Goal: Information Seeking & Learning: Learn about a topic

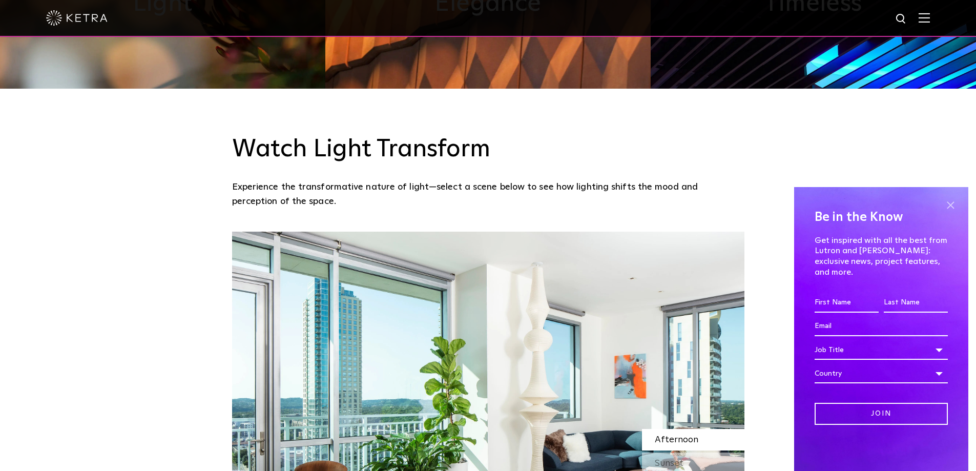
scroll to position [768, 0]
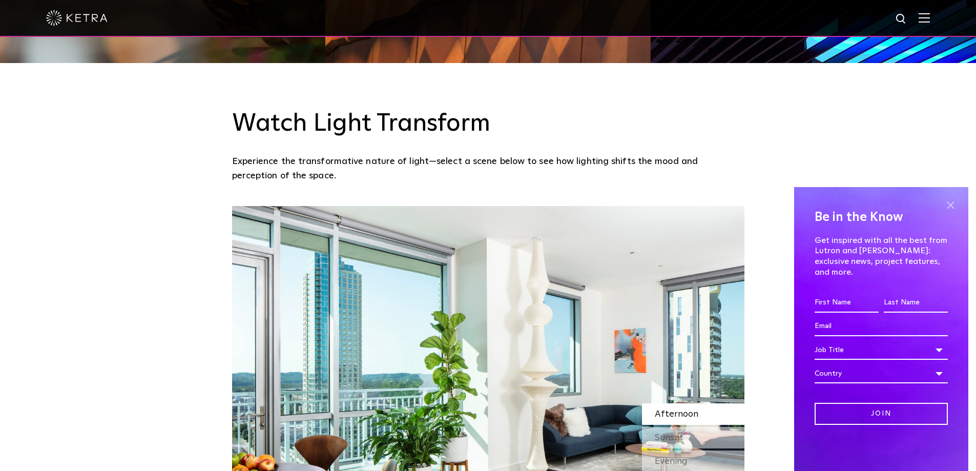
click at [951, 212] on span at bounding box center [950, 204] width 15 height 15
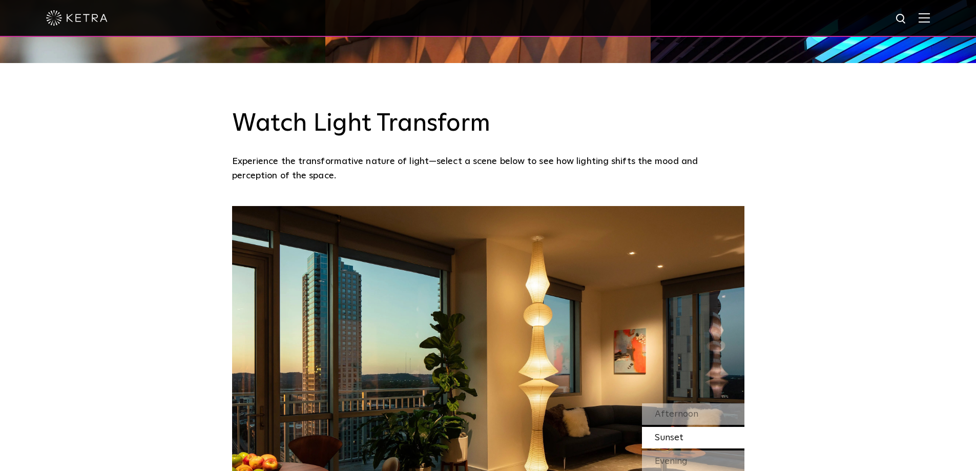
click at [930, 18] on img at bounding box center [924, 18] width 11 height 10
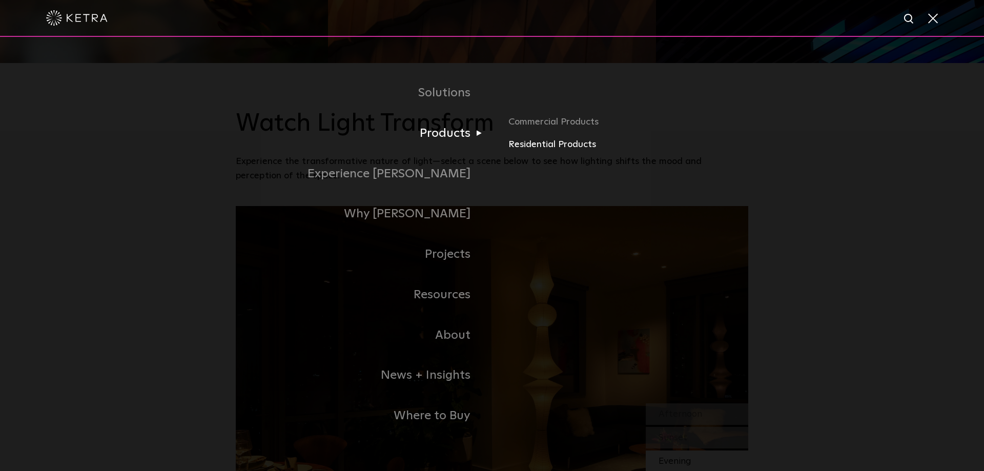
click at [543, 146] on link "Residential Products" at bounding box center [628, 144] width 240 height 15
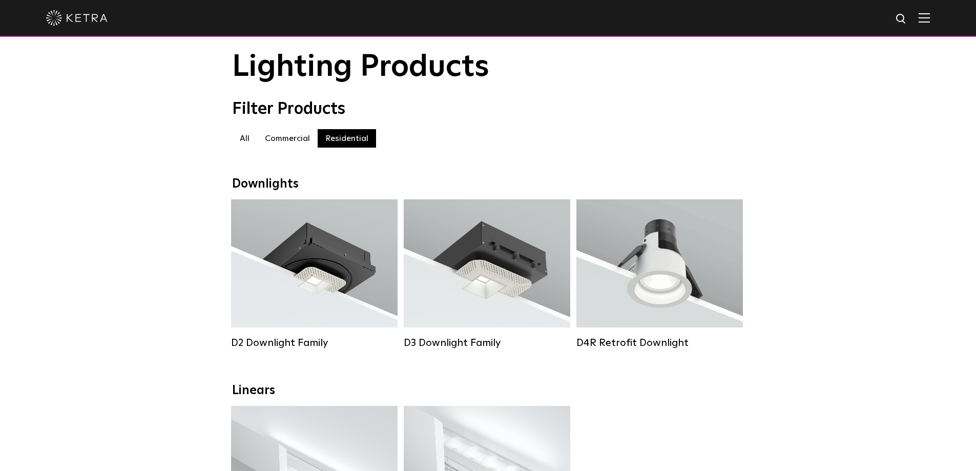
scroll to position [51, 0]
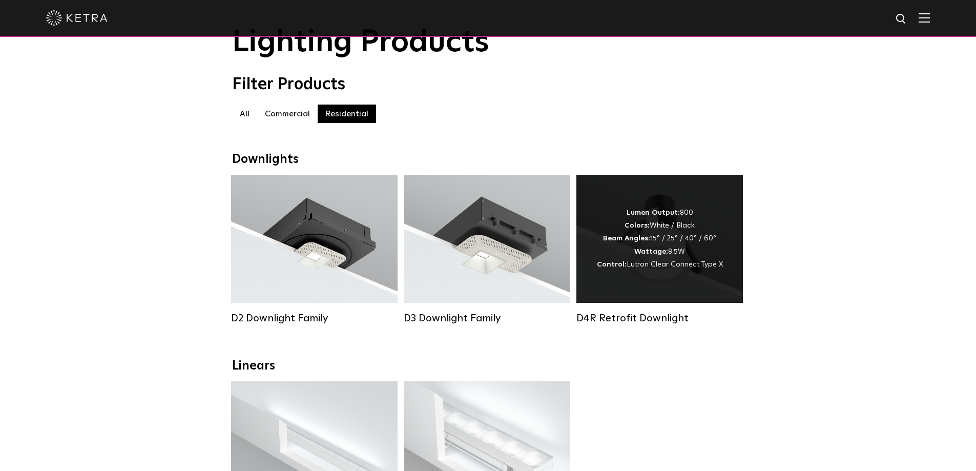
click at [607, 280] on div "Lumen Output: 800 Colors: White / Black Beam Angles: 15° / 25° / 40° / 60° Watt…" at bounding box center [659, 239] width 166 height 128
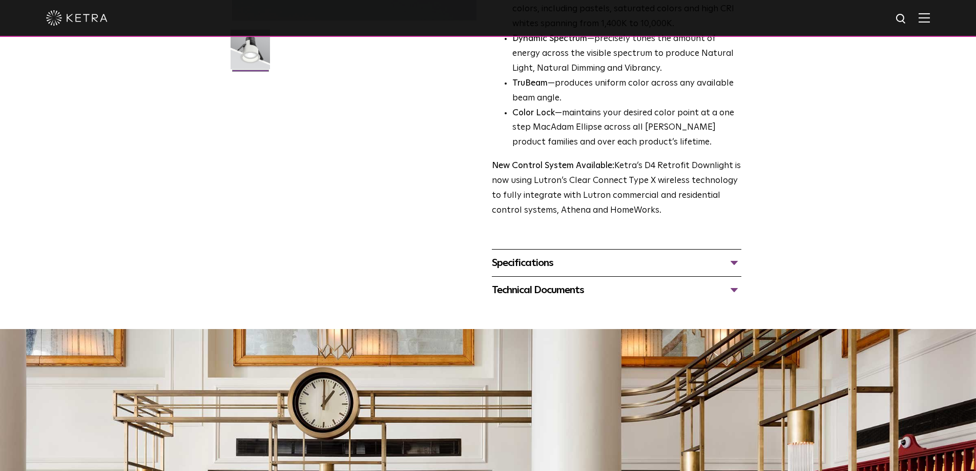
scroll to position [307, 0]
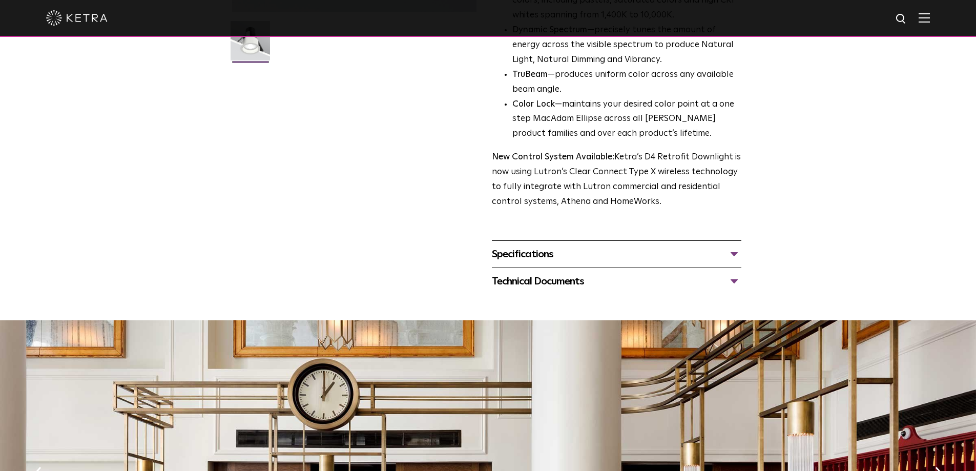
click at [540, 282] on div "Technical Documents" at bounding box center [616, 281] width 249 height 16
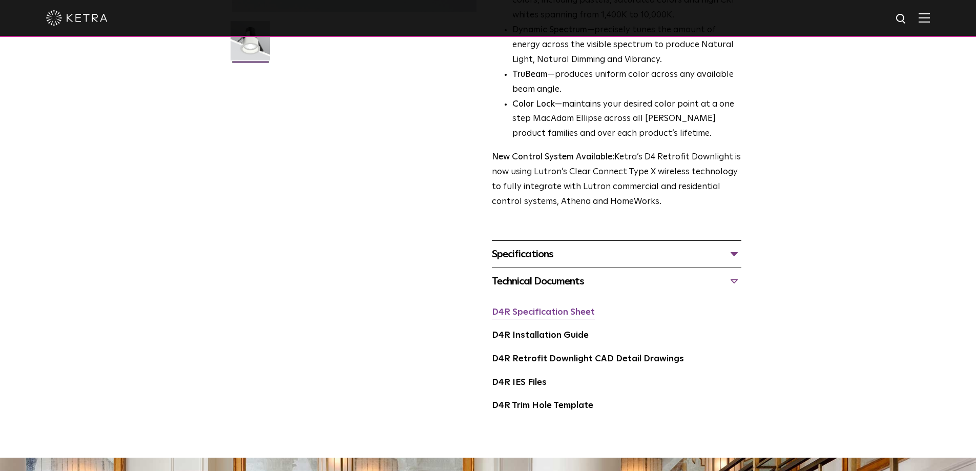
click at [538, 315] on link "D4R Specification Sheet" at bounding box center [543, 312] width 103 height 9
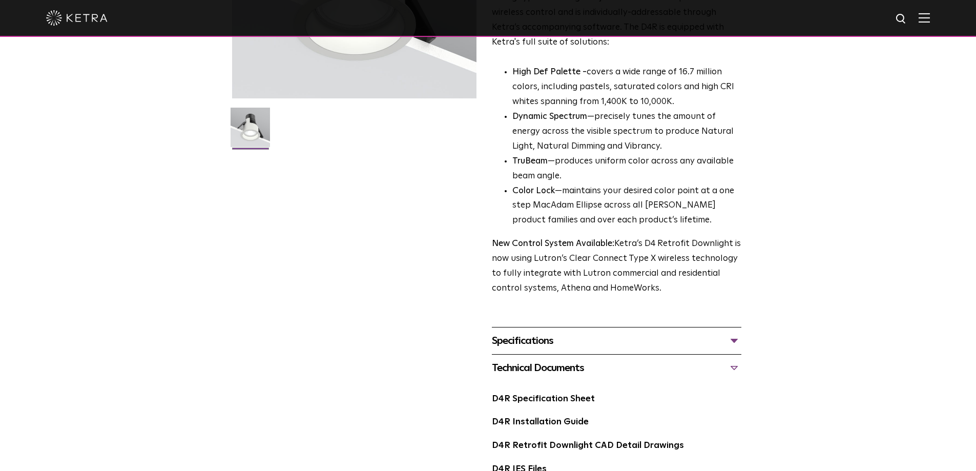
scroll to position [51, 0]
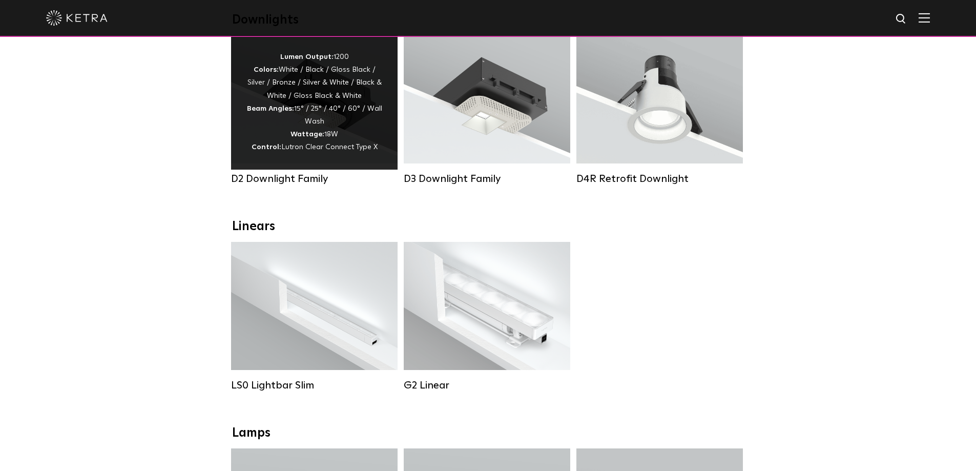
scroll to position [205, 0]
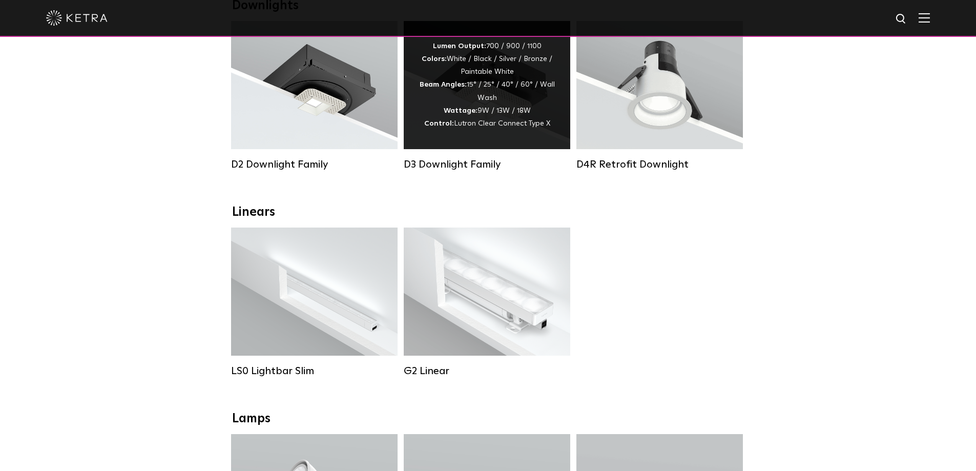
click at [454, 148] on div "Lumen Output: 700 / 900 / 1100 Colors: White / Black / Silver / Bronze / Painta…" at bounding box center [487, 85] width 166 height 128
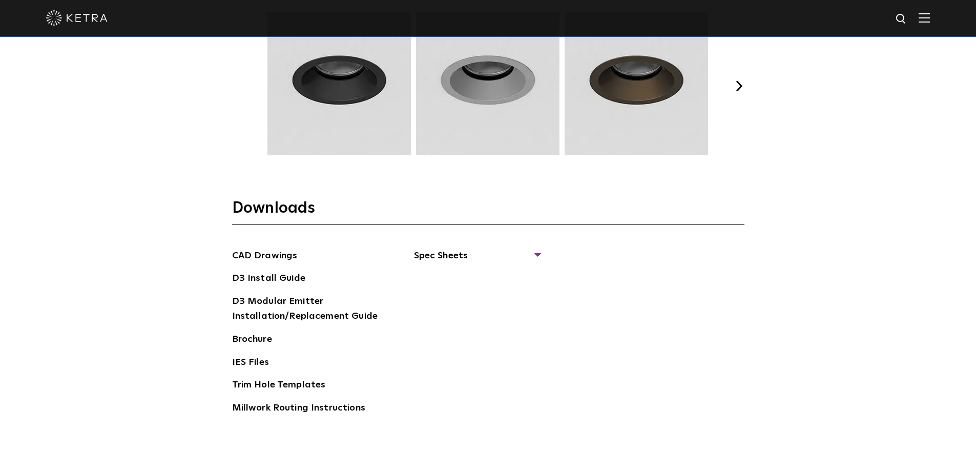
scroll to position [1537, 0]
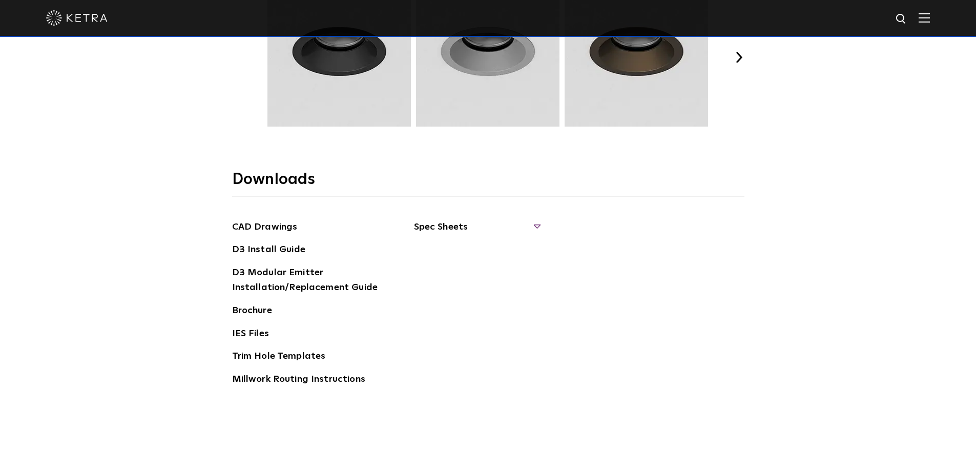
click at [453, 227] on span "Spec Sheets" at bounding box center [477, 231] width 126 height 23
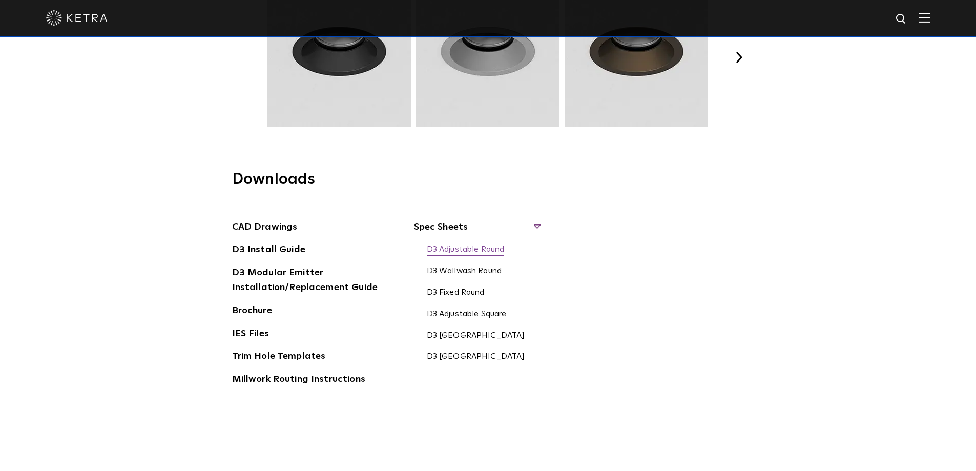
click at [457, 252] on link "D3 Adjustable Round" at bounding box center [466, 249] width 78 height 11
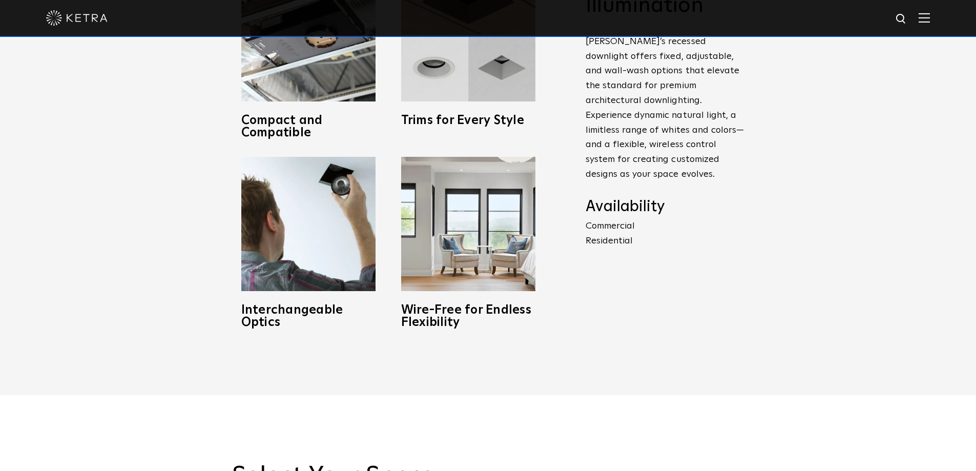
scroll to position [564, 0]
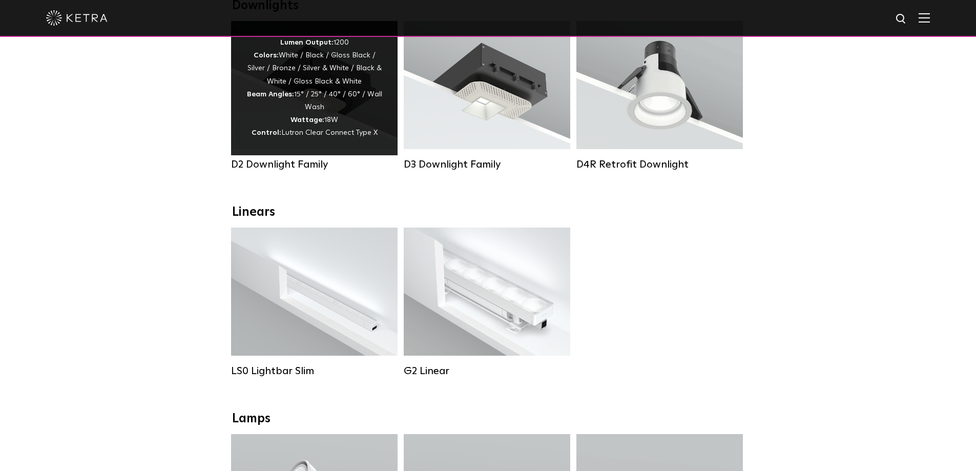
click at [291, 153] on div "Lumen Output: 1200 Colors: White / Black / Gloss Black / Silver / Bronze / Silv…" at bounding box center [314, 88] width 166 height 134
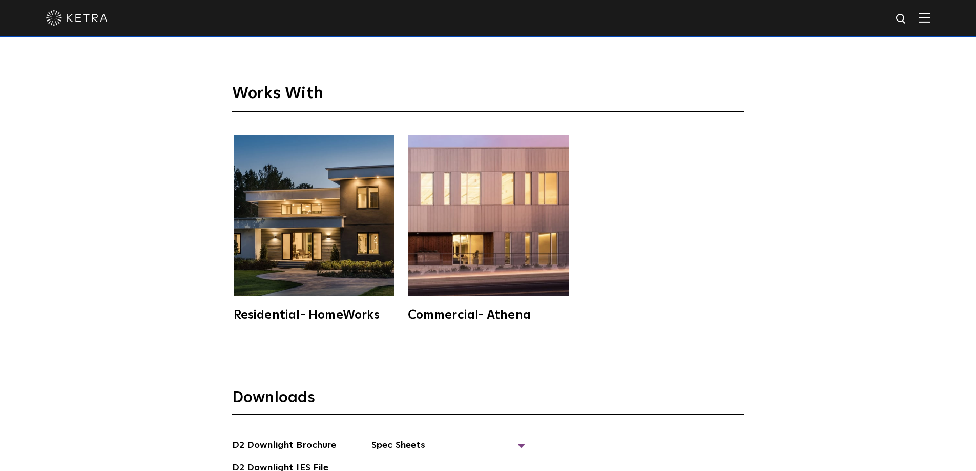
scroll to position [2920, 0]
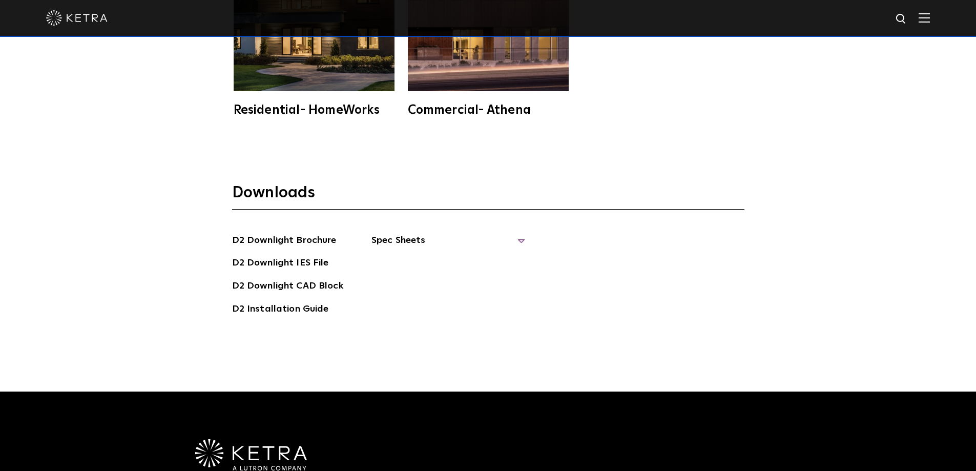
click at [393, 233] on span "Spec Sheets" at bounding box center [448, 244] width 154 height 23
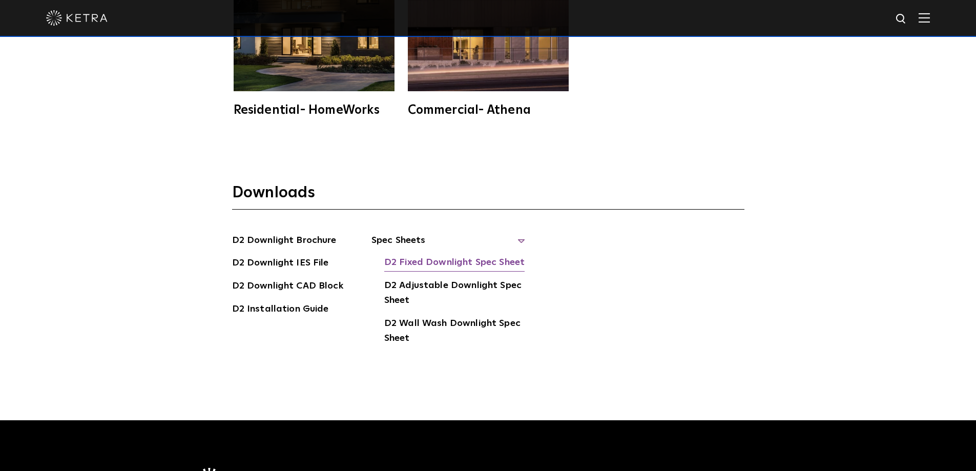
click at [402, 255] on link "D2 Fixed Downlight Spec Sheet" at bounding box center [454, 263] width 140 height 16
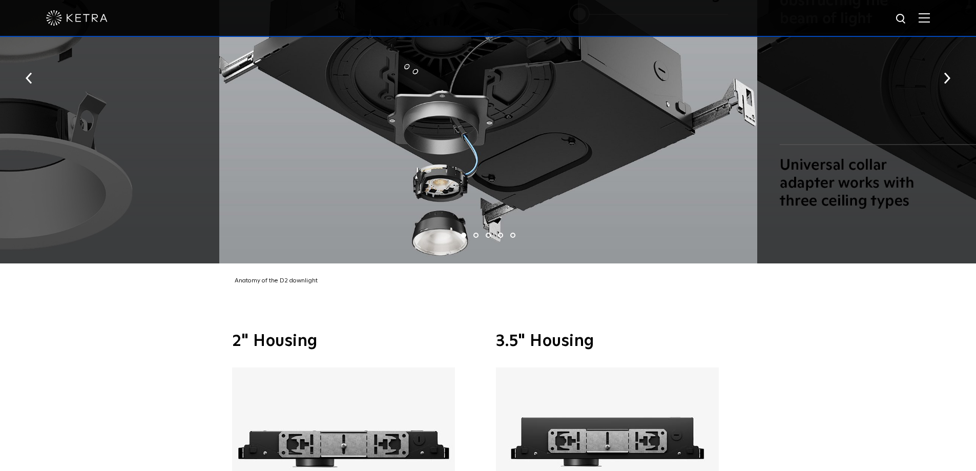
scroll to position [2049, 0]
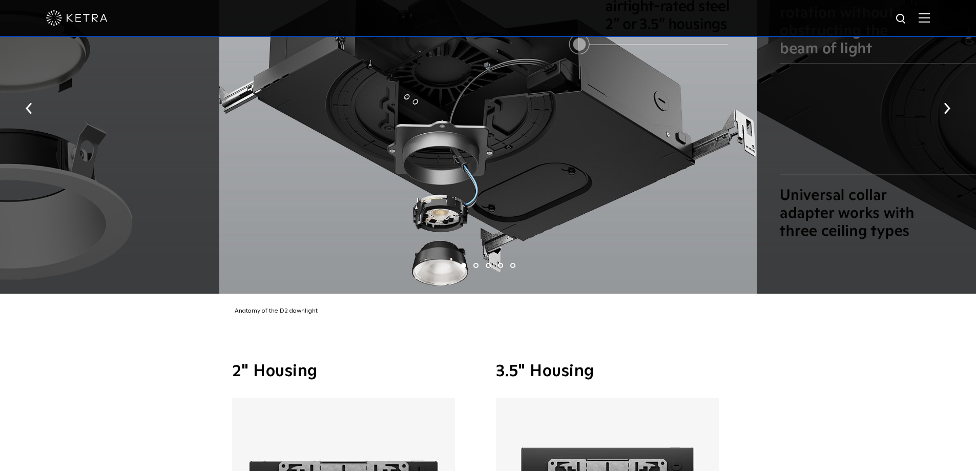
click at [930, 16] on img at bounding box center [924, 18] width 11 height 10
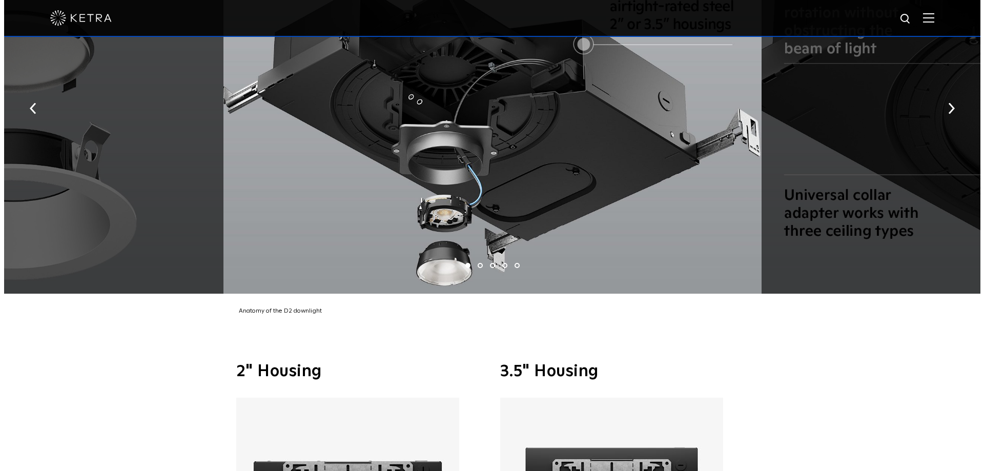
scroll to position [2054, 0]
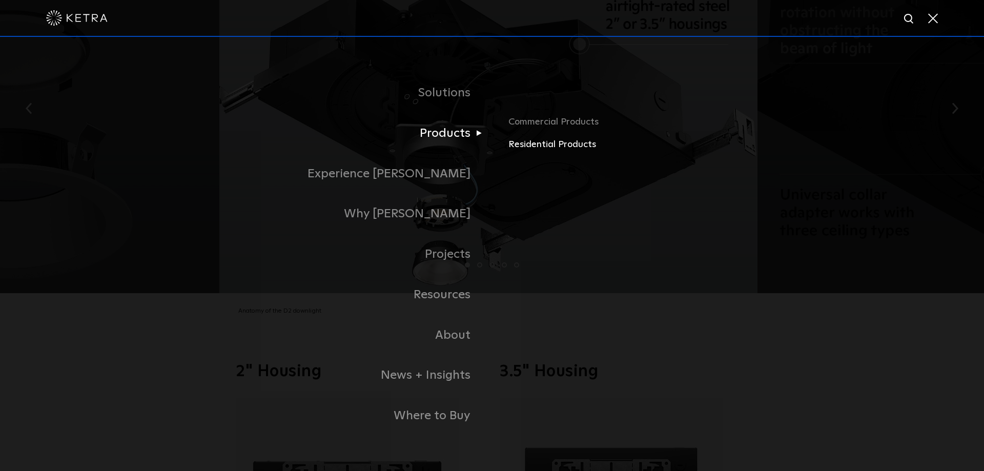
click at [527, 141] on link "Residential Products" at bounding box center [628, 144] width 240 height 15
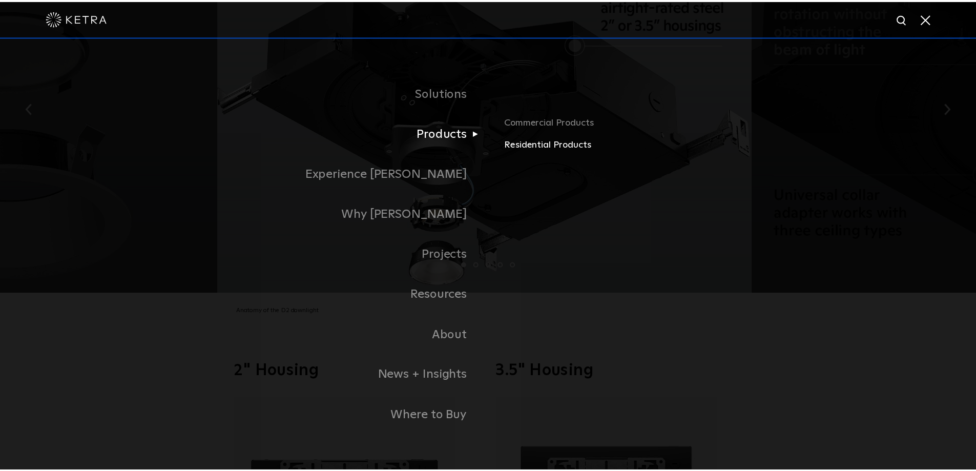
scroll to position [2049, 0]
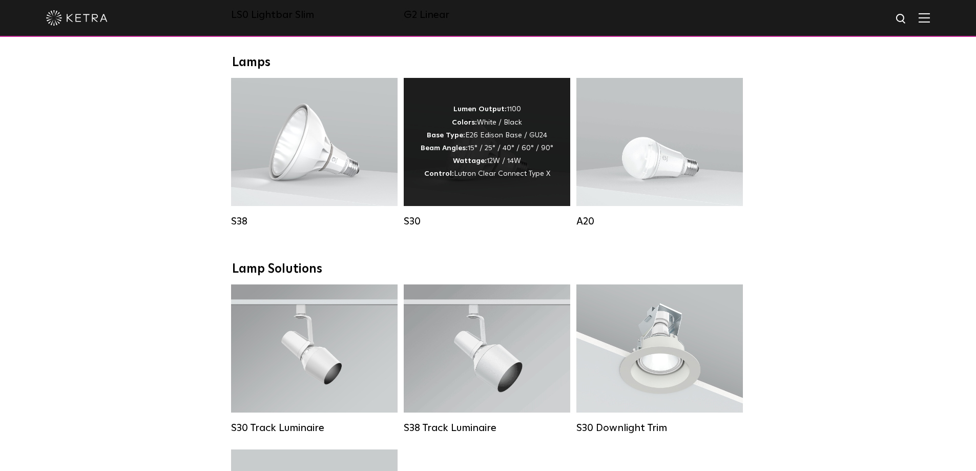
scroll to position [564, 0]
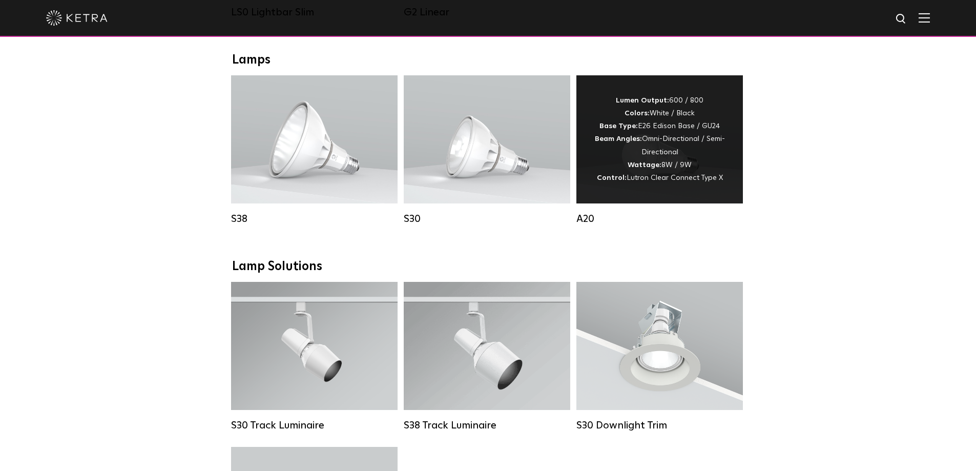
click at [622, 169] on div "Lumen Output: 600 / 800 Colors: White / Black Base Type: E26 Edison Base / GU24…" at bounding box center [660, 139] width 136 height 90
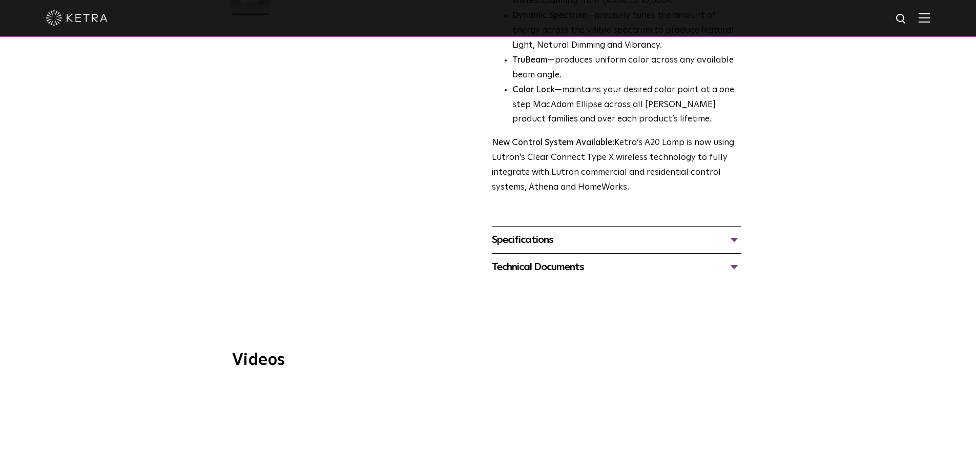
scroll to position [359, 0]
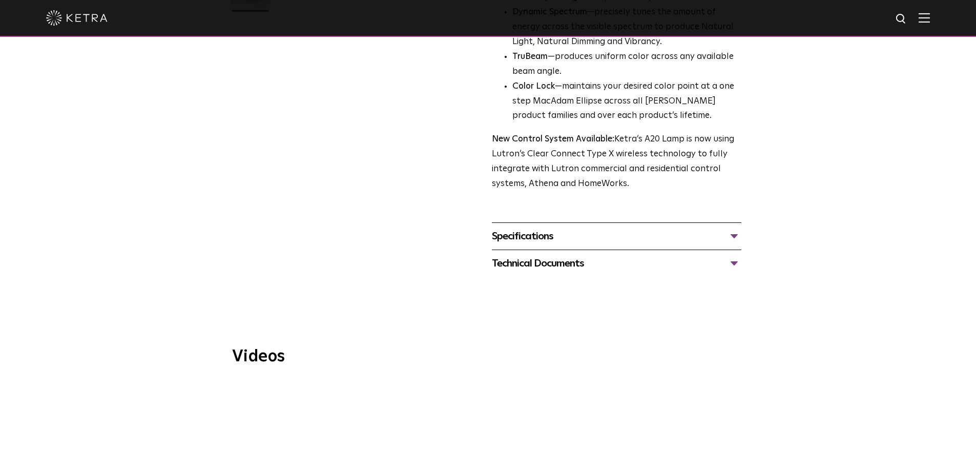
click at [550, 255] on div "Technical Documents" at bounding box center [616, 263] width 249 height 16
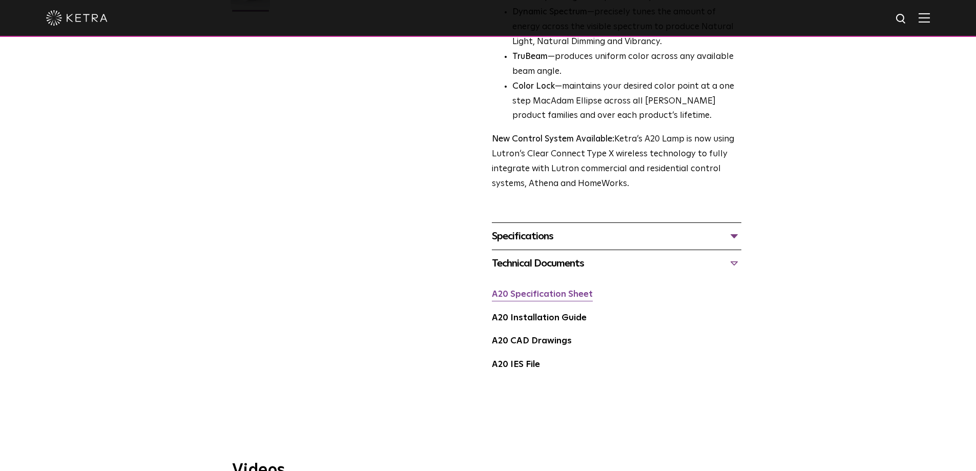
click at [549, 290] on link "A20 Specification Sheet" at bounding box center [542, 294] width 101 height 9
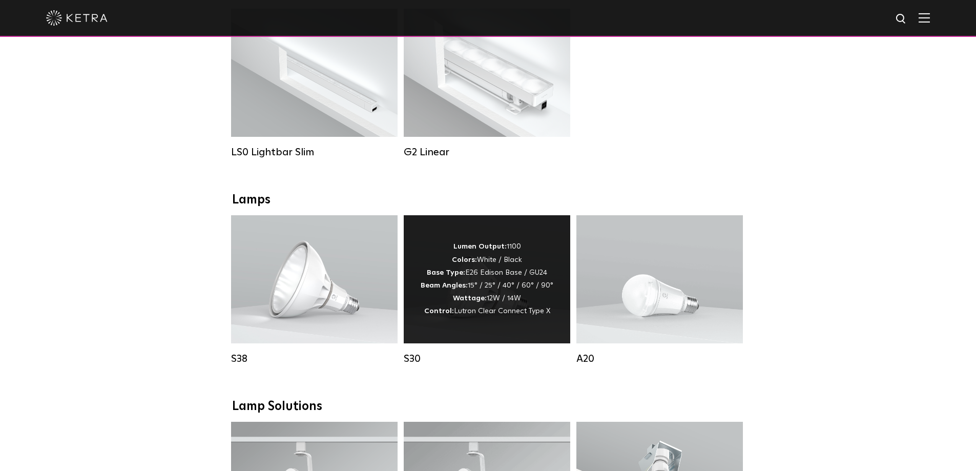
scroll to position [410, 0]
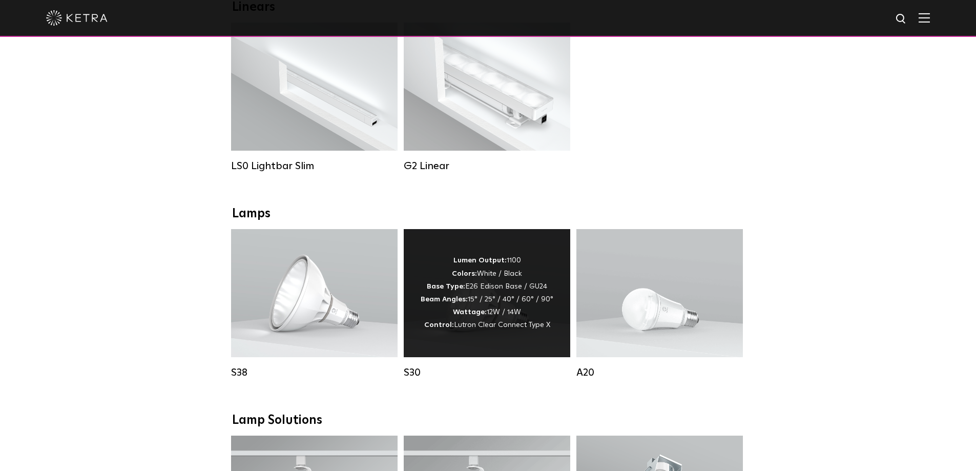
click at [493, 288] on div "Lumen Output: 1100 Colors: White / Black Base Type: E26 Edison Base / GU24 Beam…" at bounding box center [487, 292] width 133 height 77
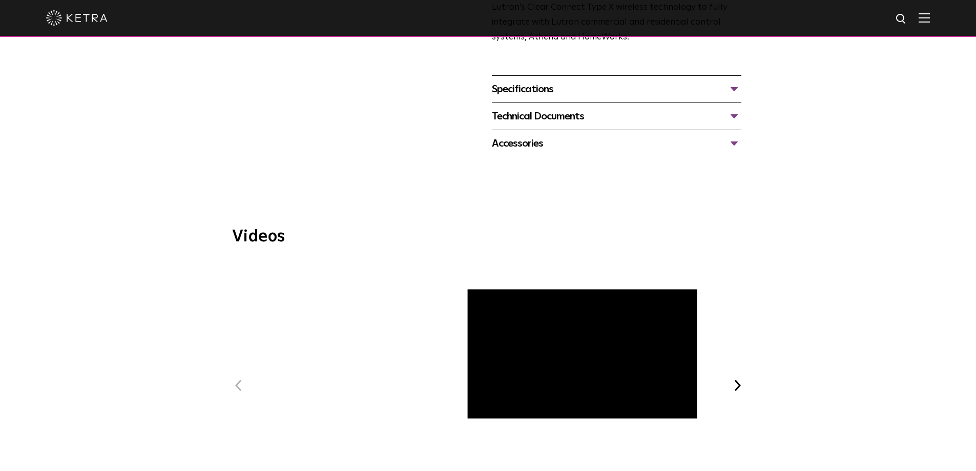
scroll to position [461, 0]
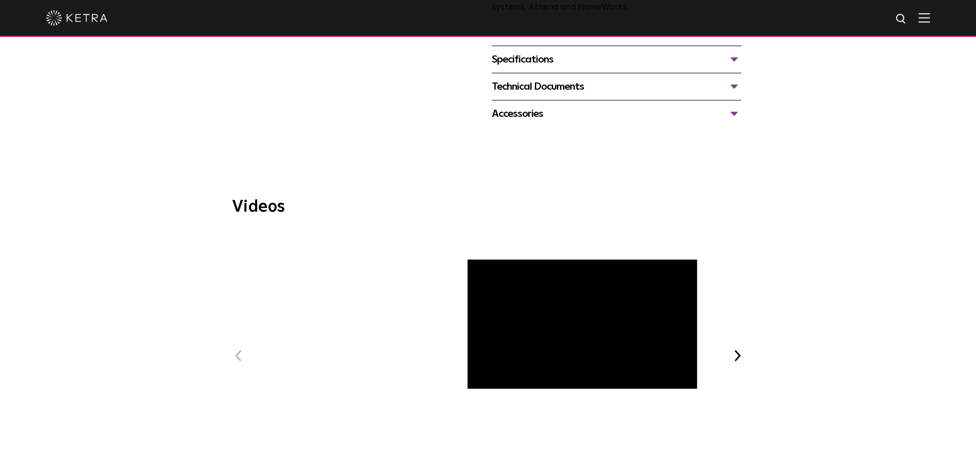
click at [554, 91] on div "Technical Documents" at bounding box center [616, 86] width 249 height 16
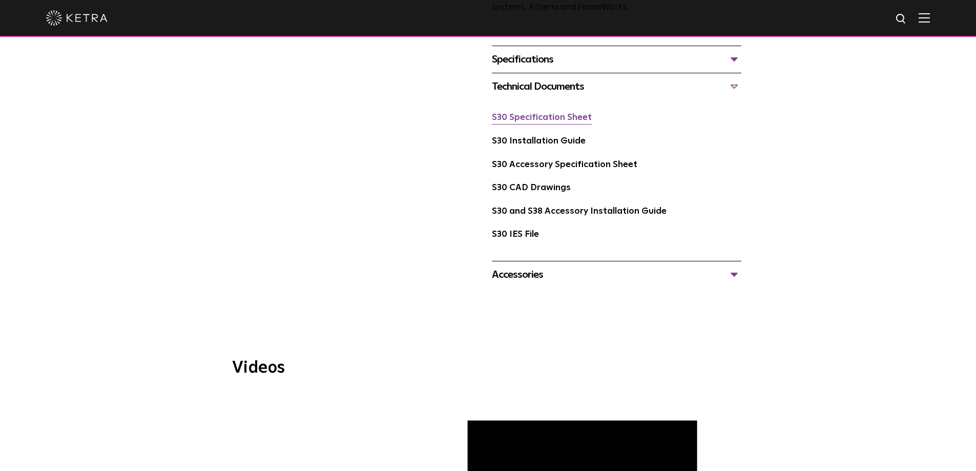
click at [551, 121] on link "S30 Specification Sheet" at bounding box center [542, 117] width 100 height 9
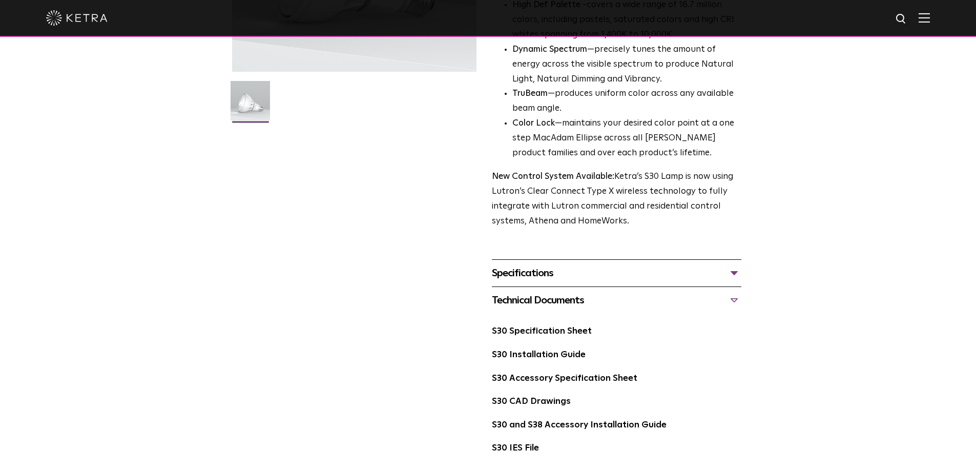
scroll to position [205, 0]
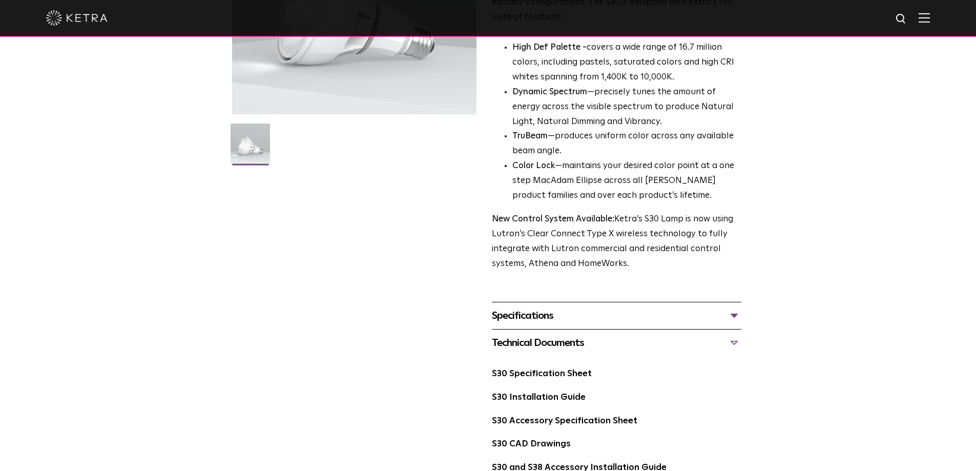
click at [906, 14] on img at bounding box center [901, 19] width 13 height 13
type input "lumaris downlight"
click at [869, 11] on button "Search" at bounding box center [876, 18] width 15 height 15
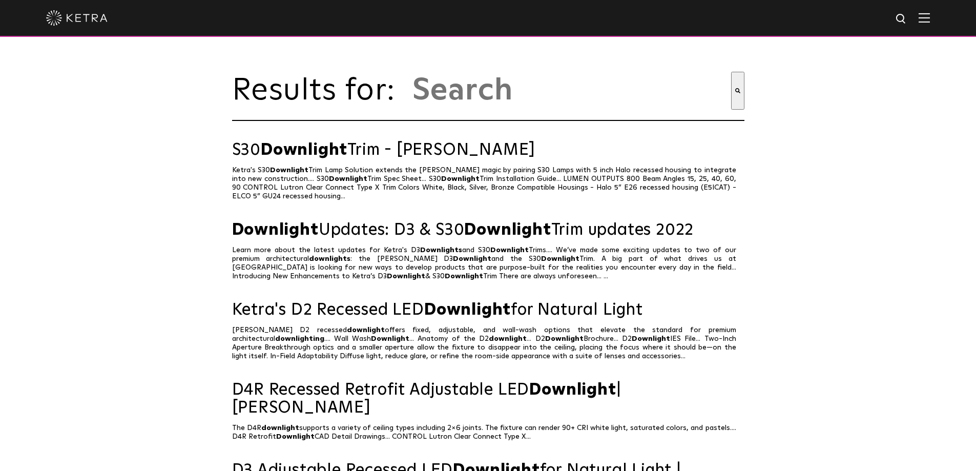
type input "lumaris downlight"
